Goal: Use online tool/utility: Use online tool/utility

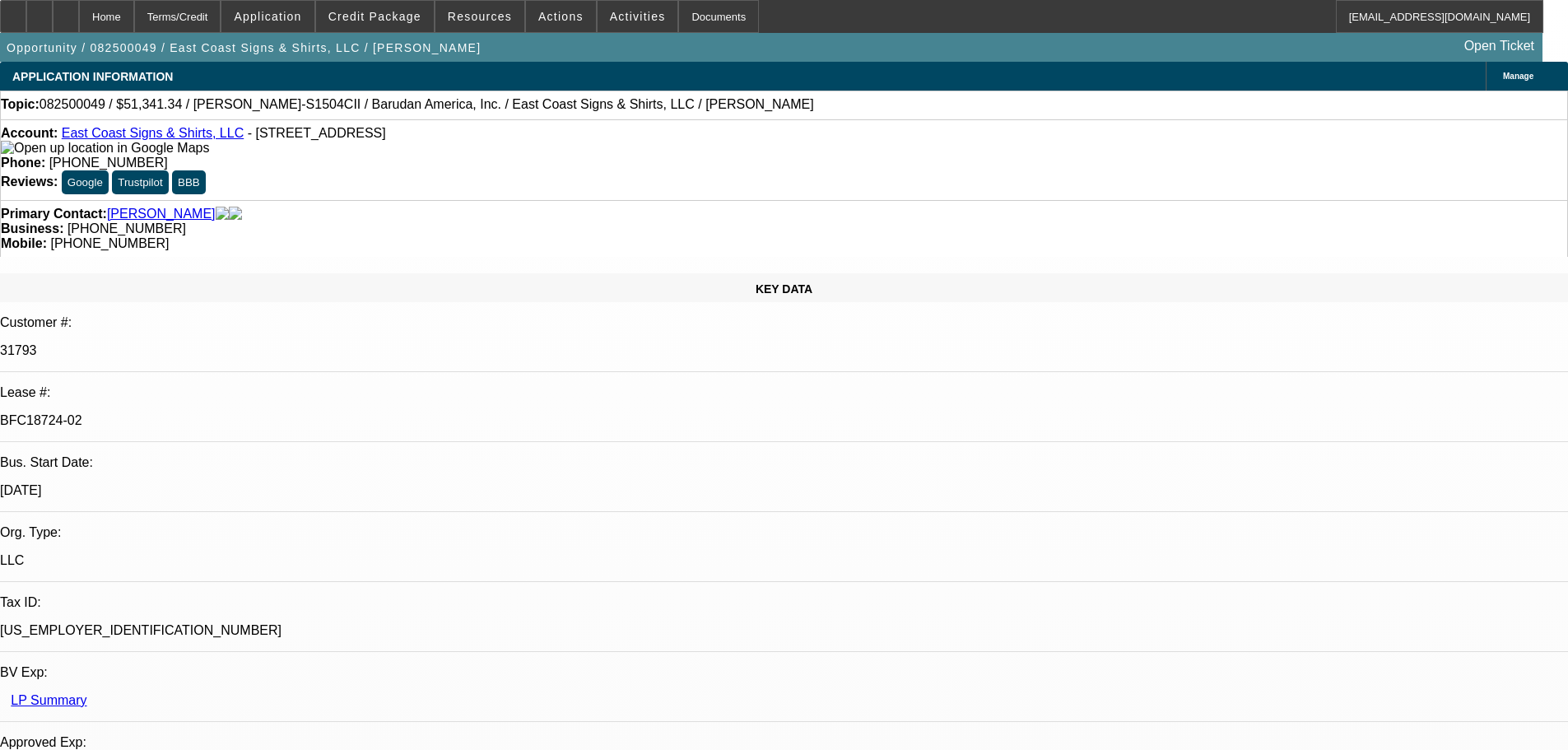
select select "0"
select select "2"
select select "0"
select select "6"
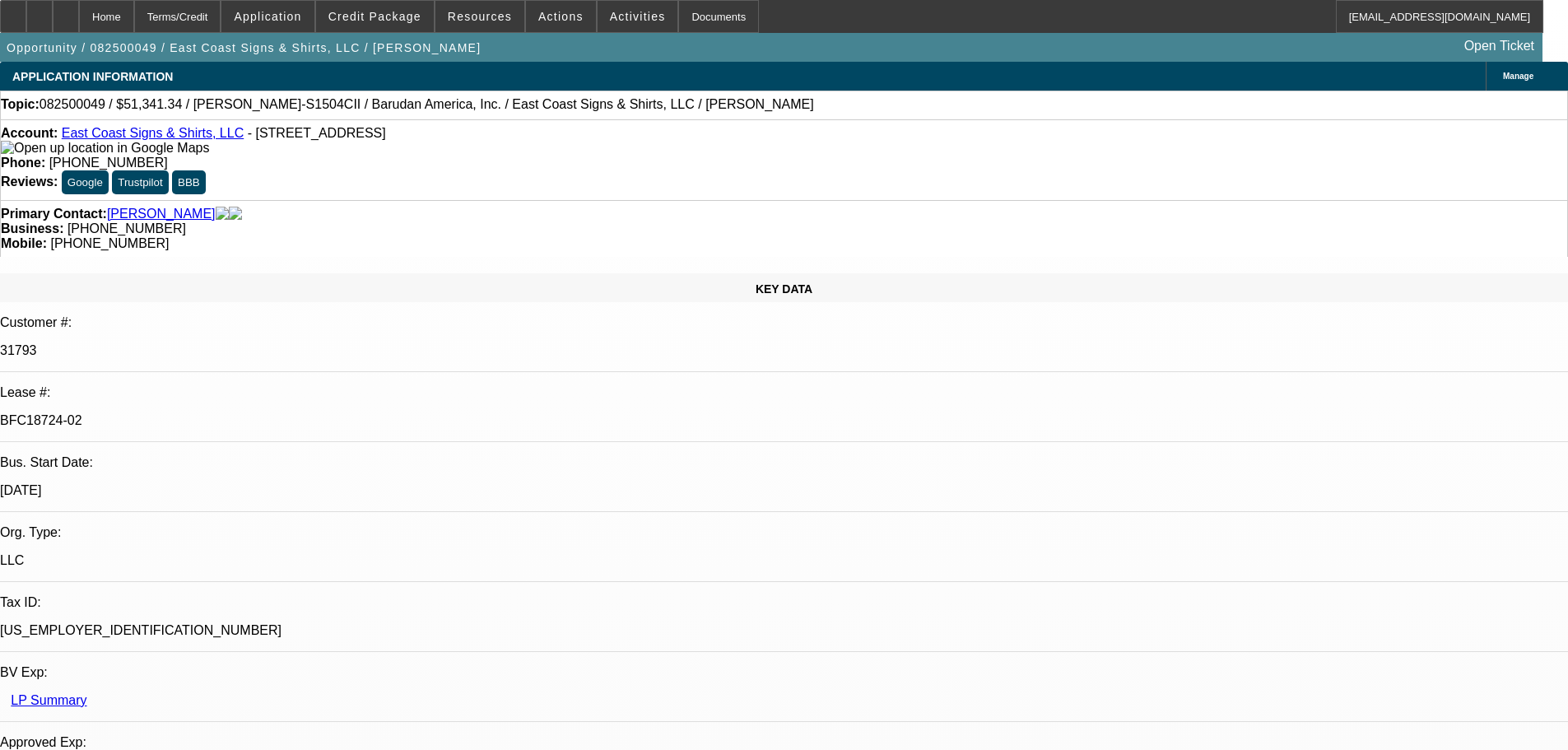
select select "0"
select select "2"
select select "0.1"
select select "4"
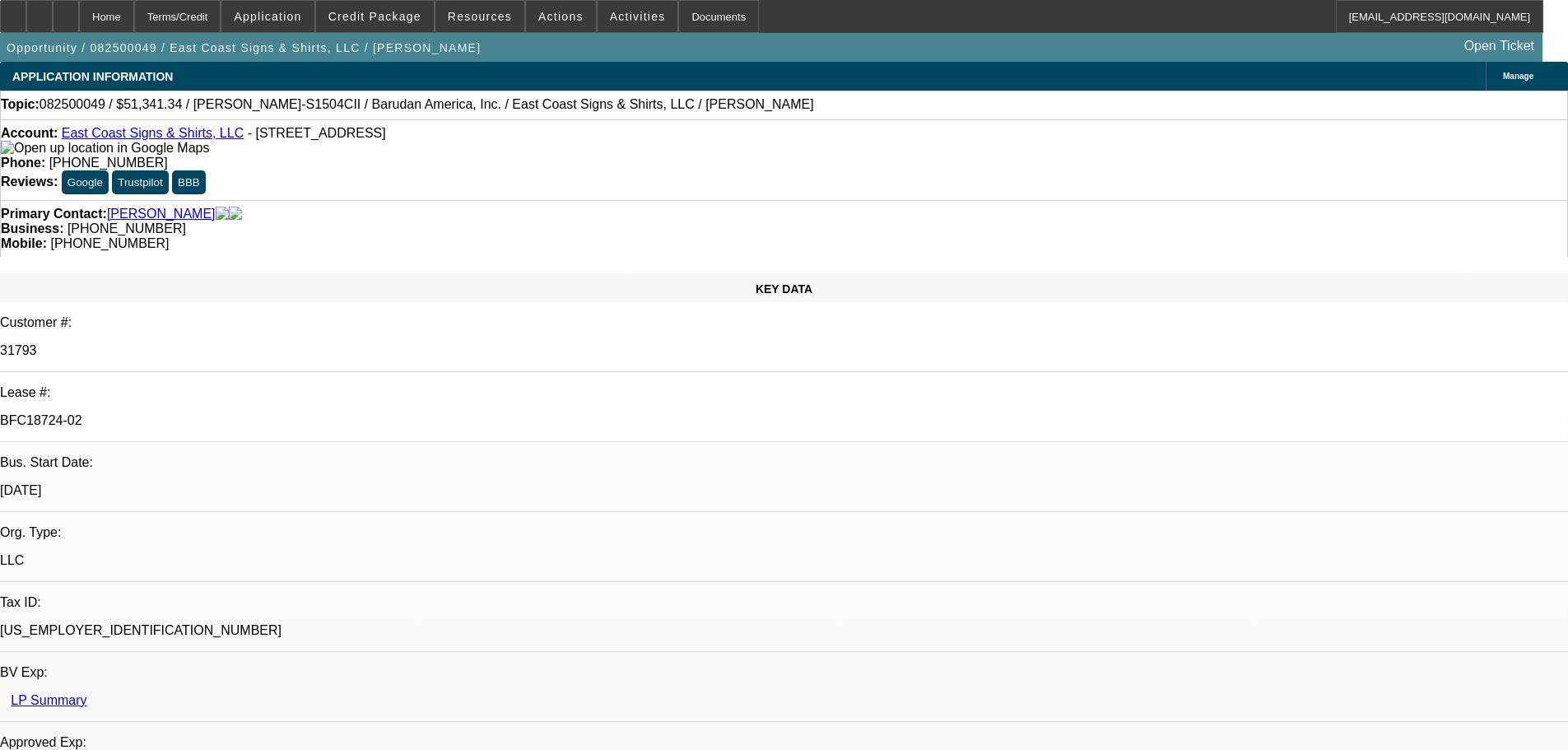
select select "0"
select select "2"
select select "0.1"
select select "4"
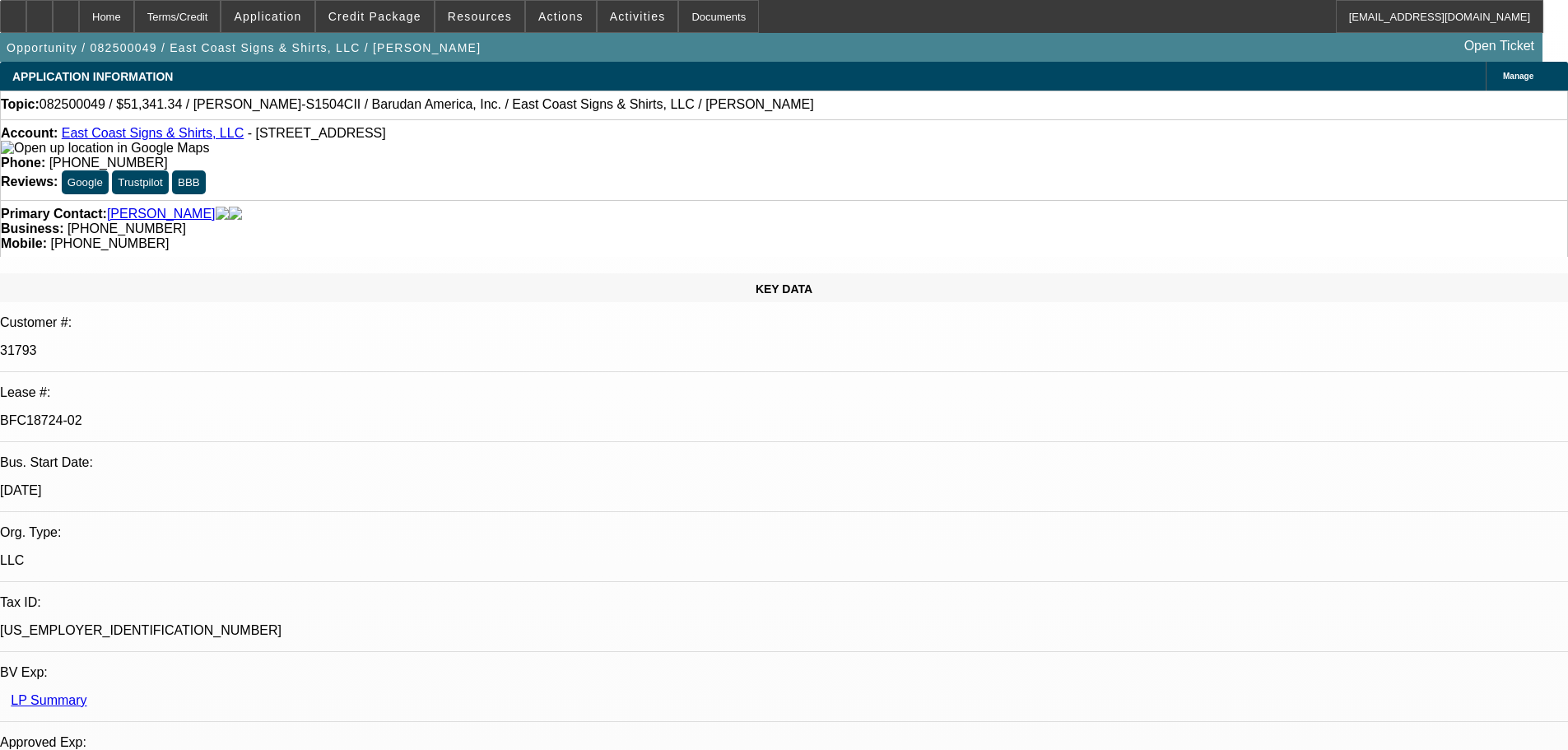
select select "0"
select select "2"
select select "0"
select select "6"
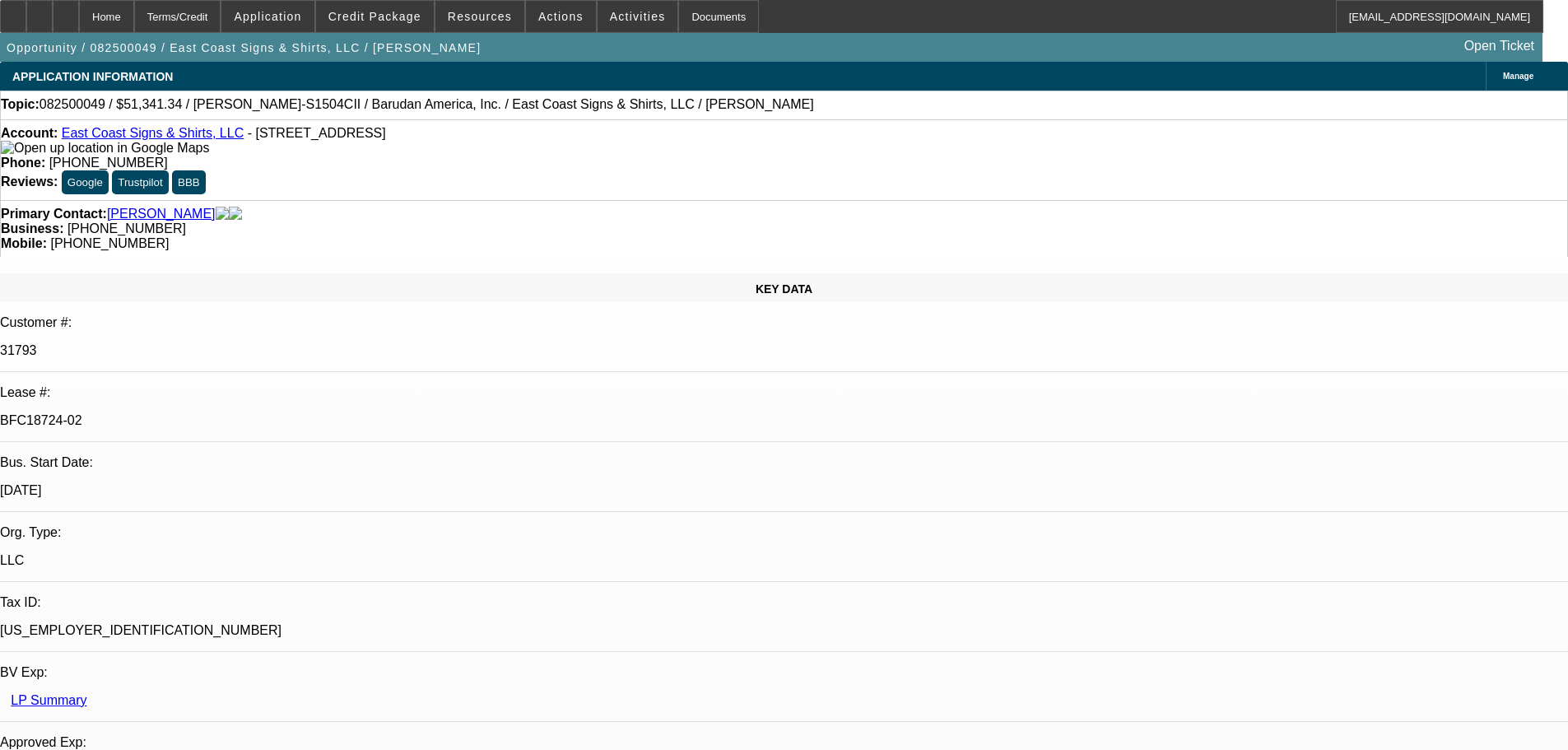
select select "0"
select select "2"
select select "0.1"
select select "4"
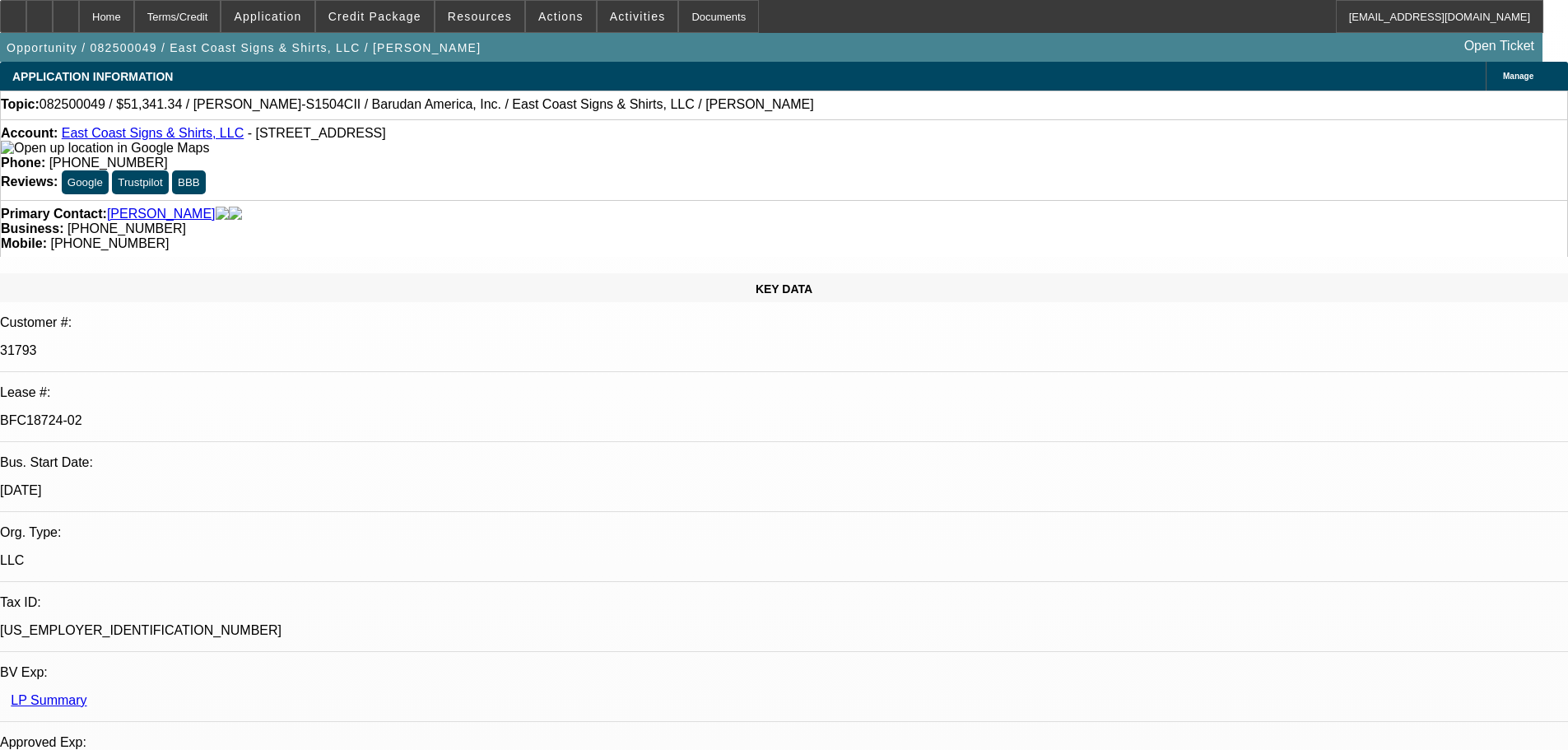
select select "0"
select select "2"
select select "0.1"
select select "4"
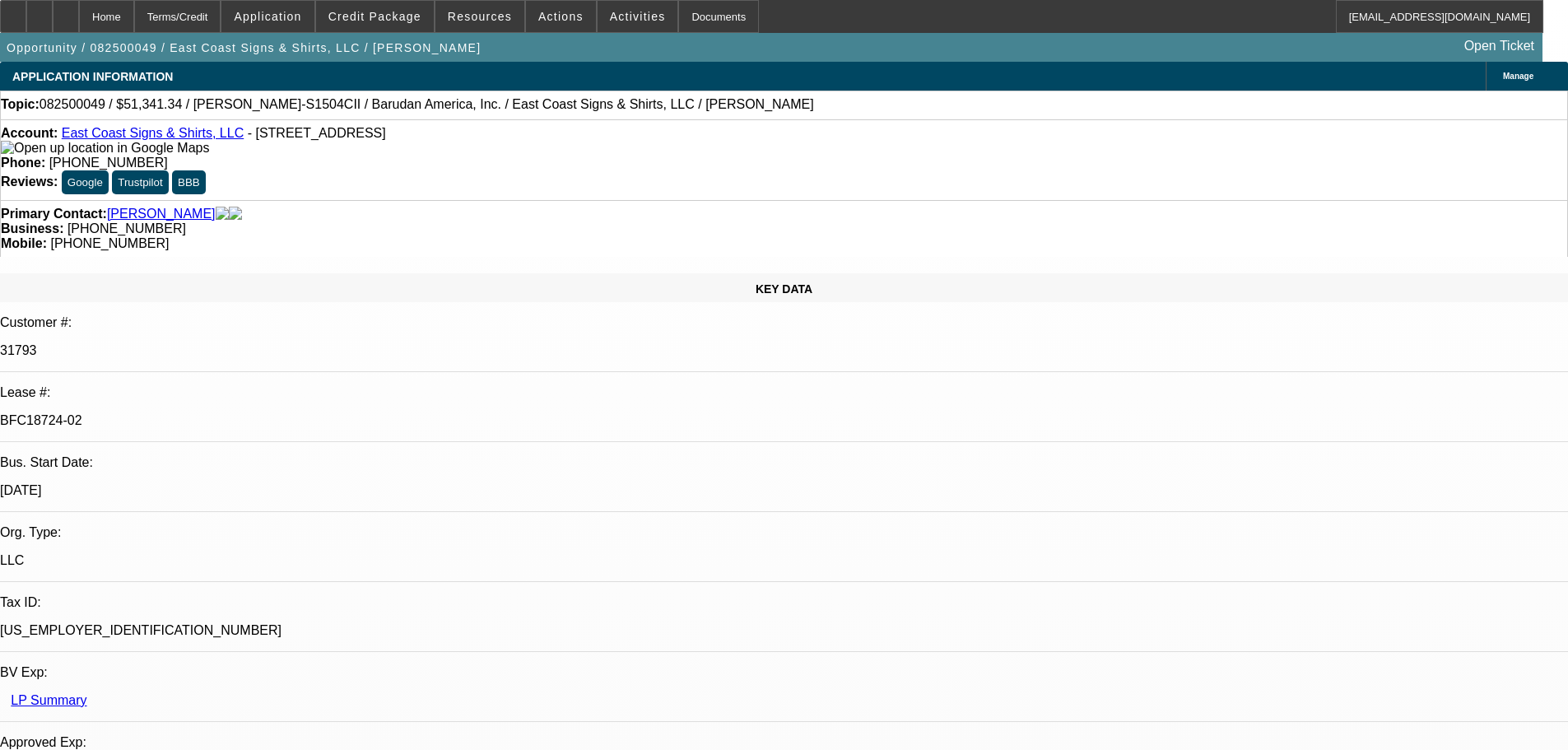
click at [464, 152] on div "Account: East Coast Signs & Shirts, LLC - 2344 Hwy 70 W, Okeechobee, FL 34974" at bounding box center [784, 141] width 1566 height 30
click at [79, 20] on div at bounding box center [66, 17] width 26 height 33
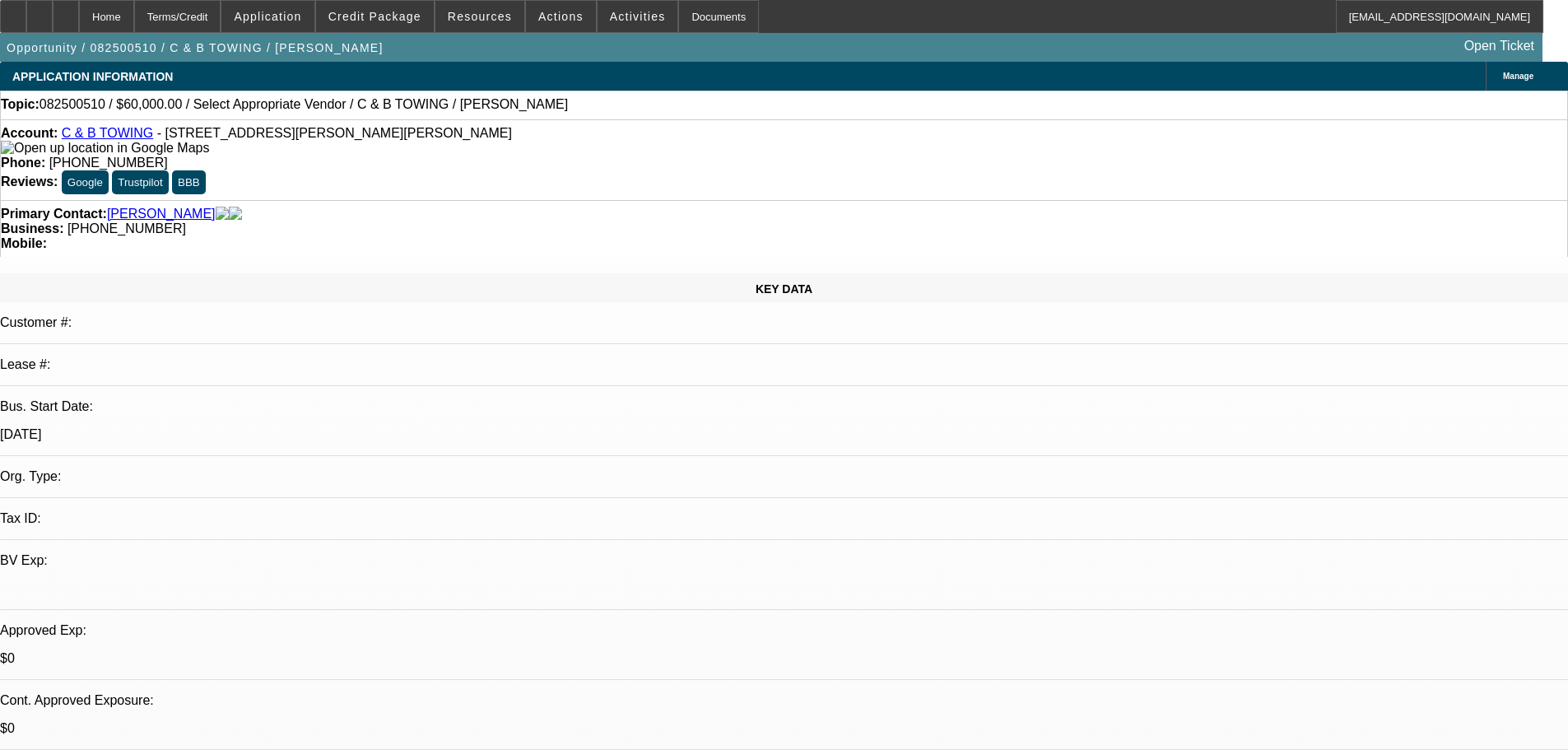
select select "0"
select select "2"
select select "0.1"
select select "4"
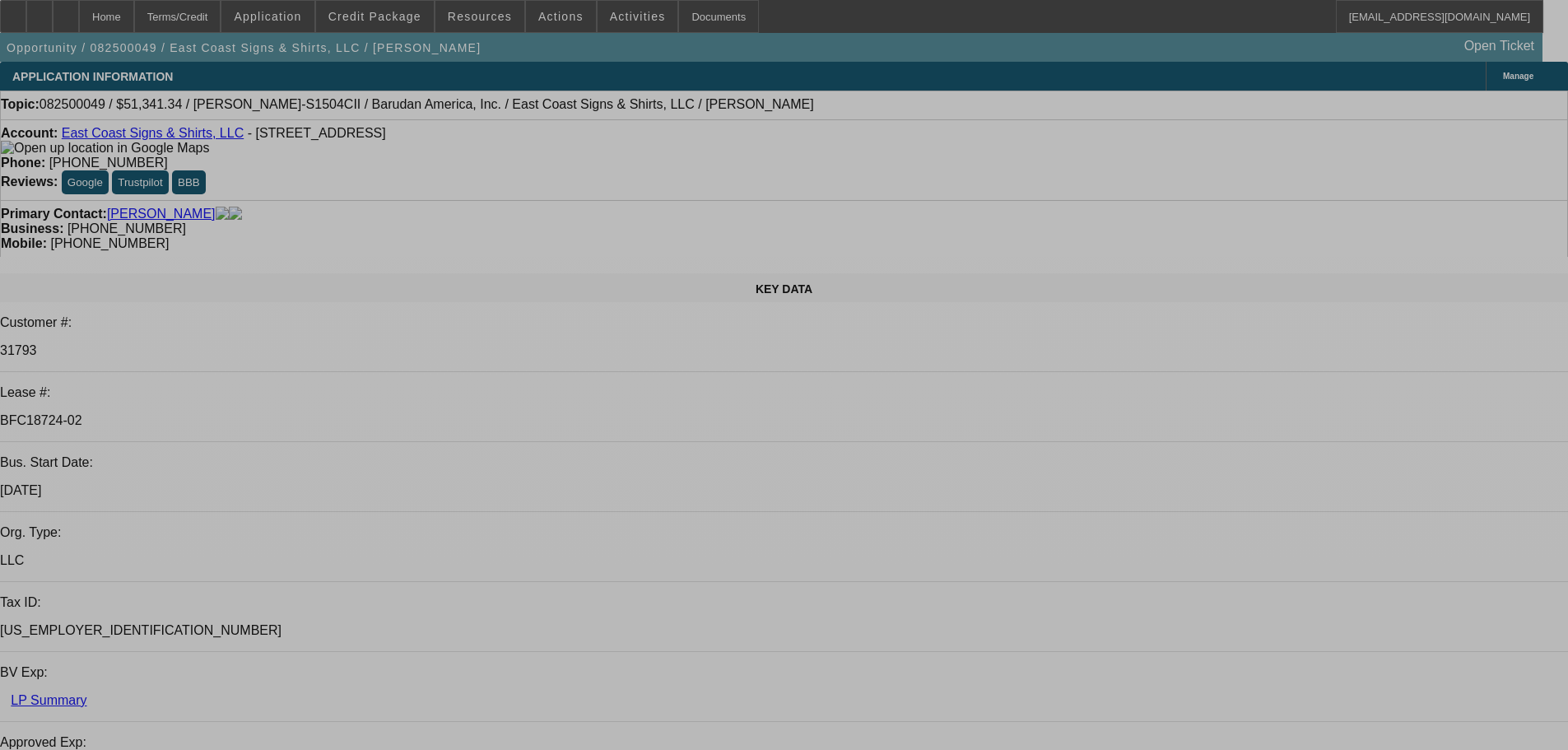
select select "0"
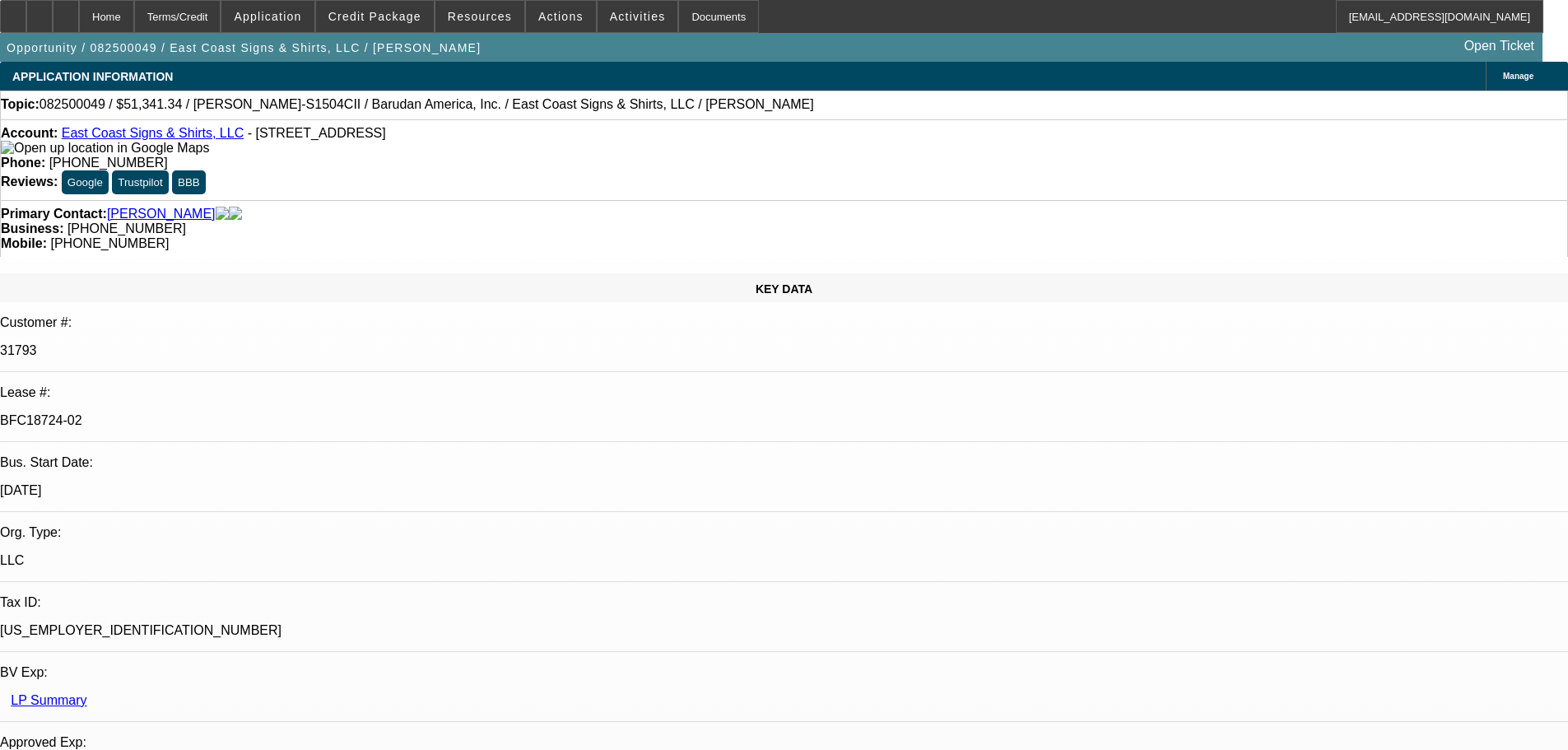
select select "2"
select select "0"
select select "6"
select select "0"
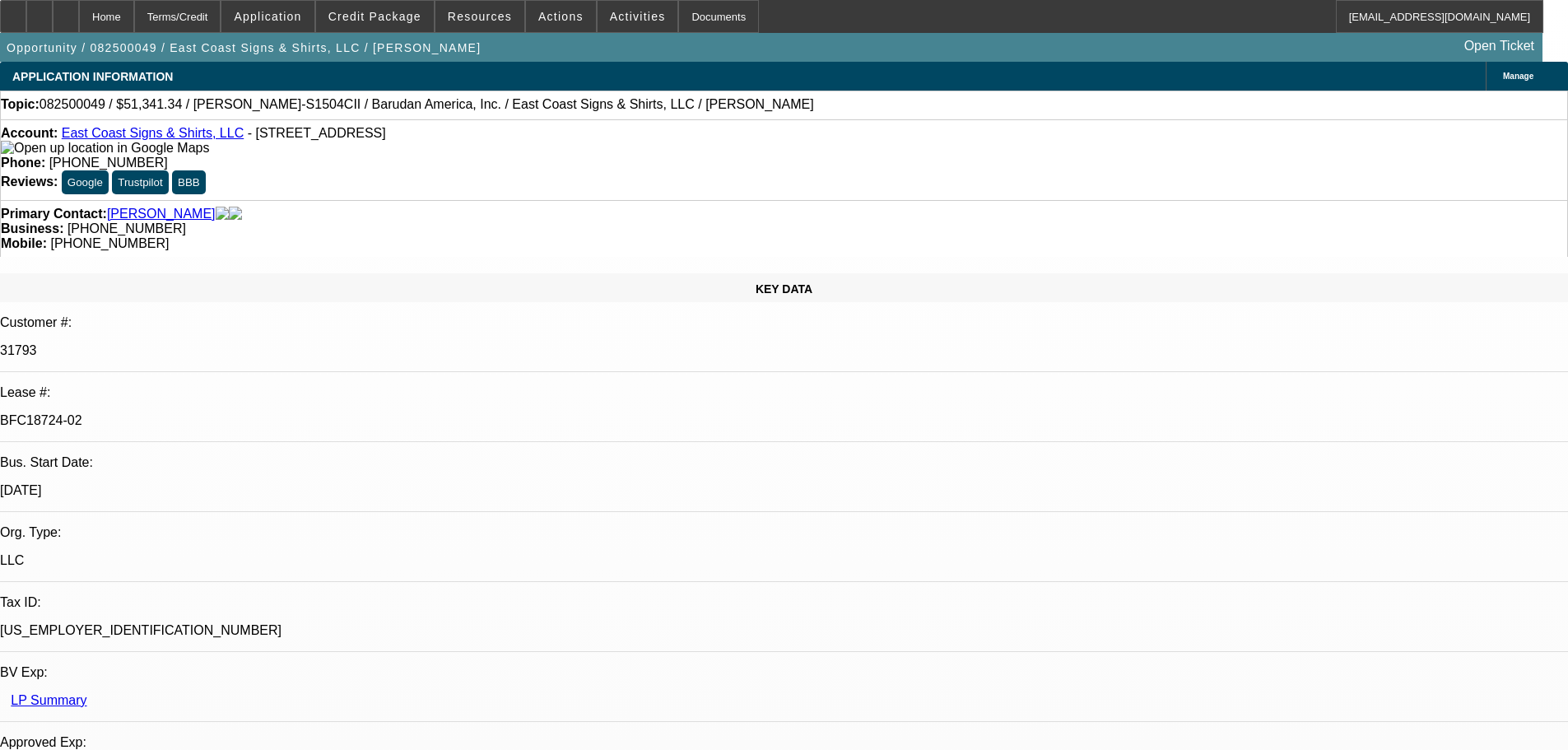
select select "2"
select select "0.1"
select select "4"
select select "0"
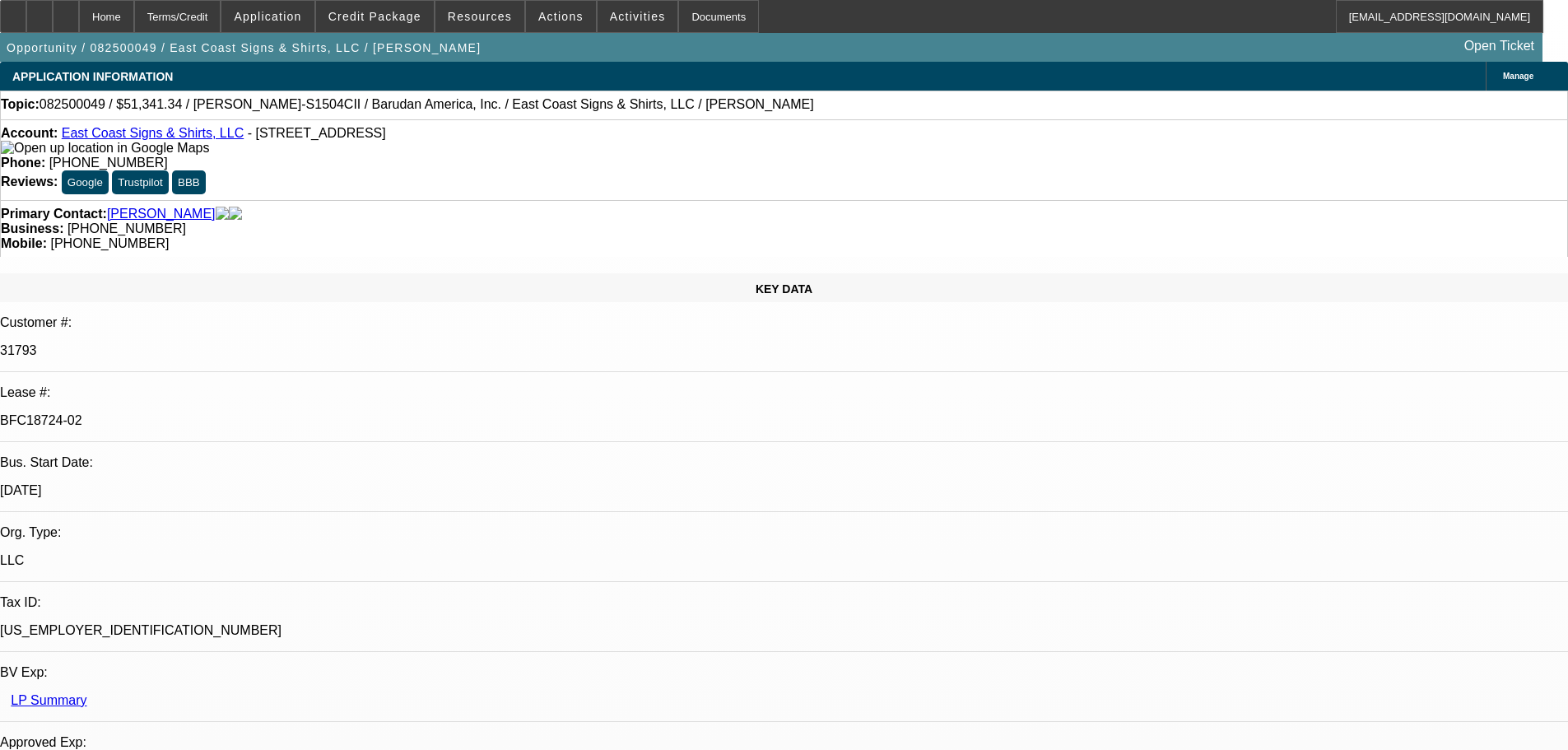
select select "0"
select select "2"
select select "0.1"
select select "4"
